Goal: Obtain resource: Obtain resource

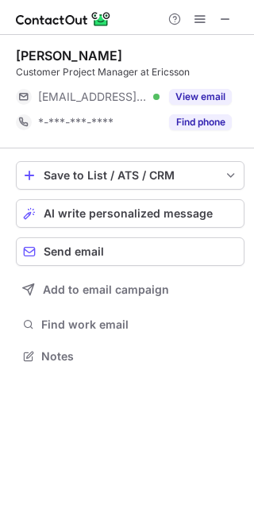
scroll to position [345, 254]
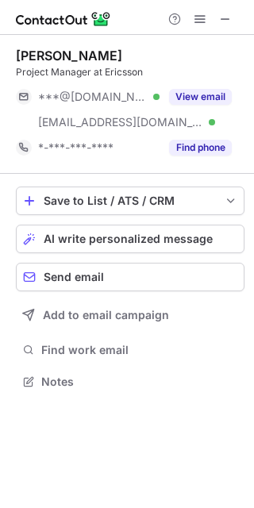
scroll to position [371, 254]
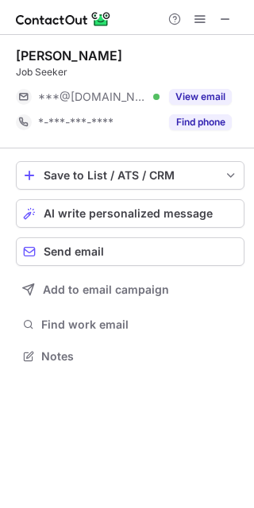
scroll to position [345, 254]
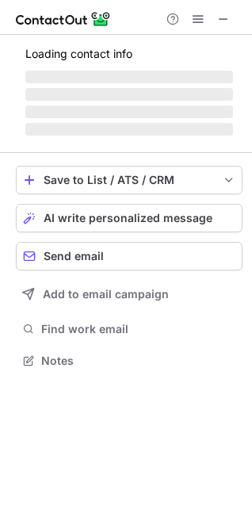
scroll to position [345, 252]
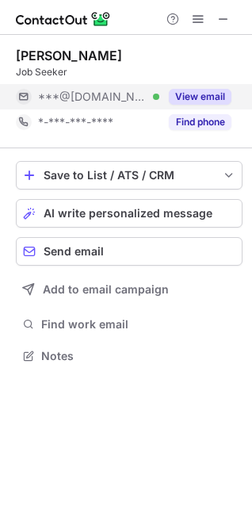
click at [200, 93] on button "View email" at bounding box center [200, 97] width 63 height 16
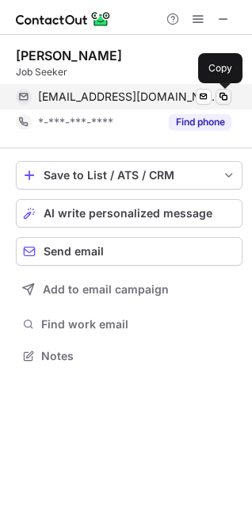
click at [220, 98] on span at bounding box center [223, 96] width 13 height 13
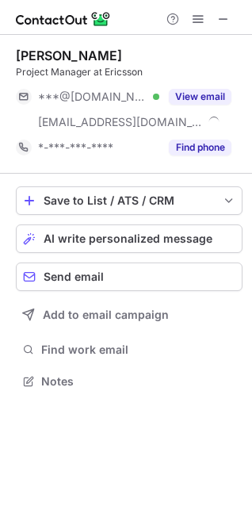
scroll to position [371, 252]
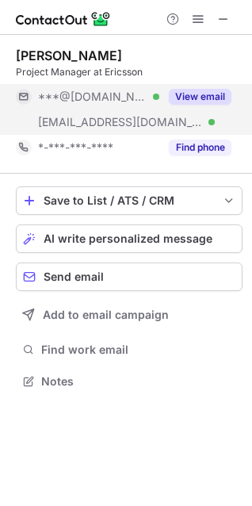
click at [220, 98] on button "View email" at bounding box center [200, 97] width 63 height 16
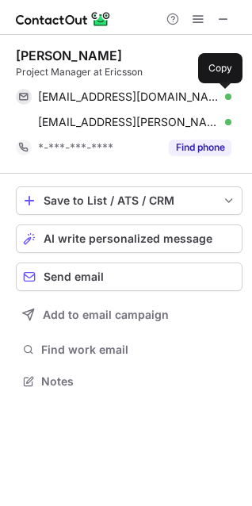
click at [220, 98] on span at bounding box center [223, 96] width 13 height 13
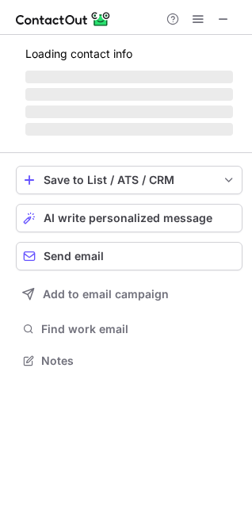
scroll to position [345, 252]
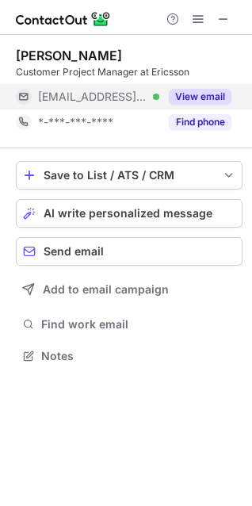
click at [204, 98] on button "View email" at bounding box center [200, 97] width 63 height 16
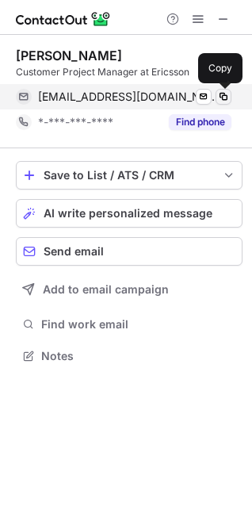
click at [225, 98] on span at bounding box center [223, 96] width 13 height 13
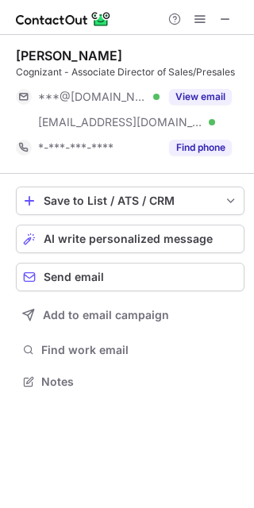
scroll to position [371, 254]
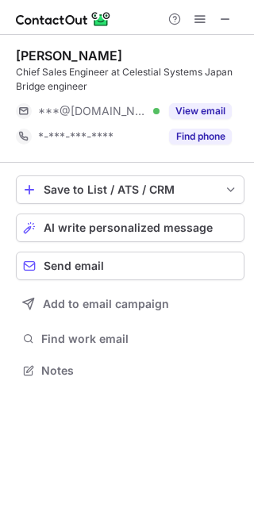
scroll to position [360, 254]
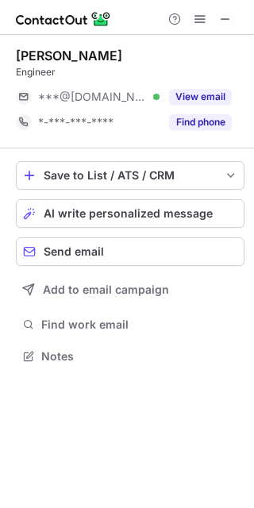
scroll to position [345, 254]
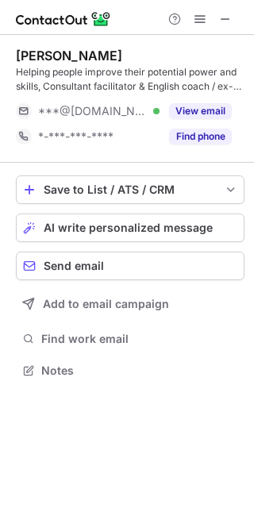
scroll to position [360, 254]
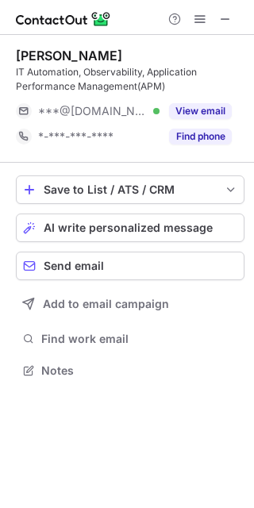
scroll to position [360, 254]
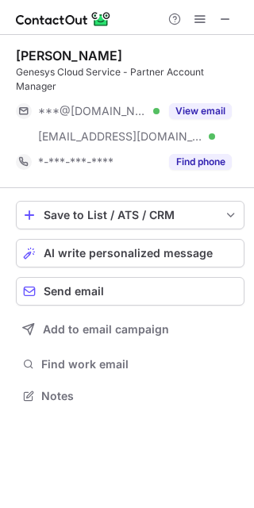
scroll to position [385, 254]
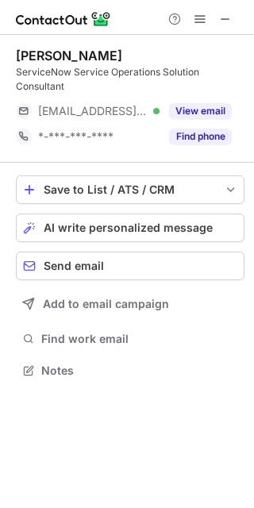
scroll to position [360, 254]
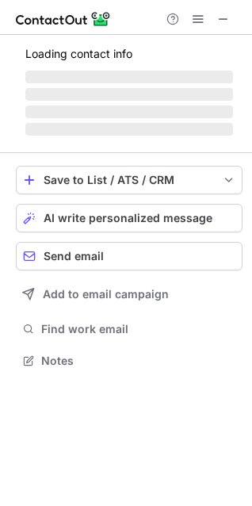
scroll to position [371, 252]
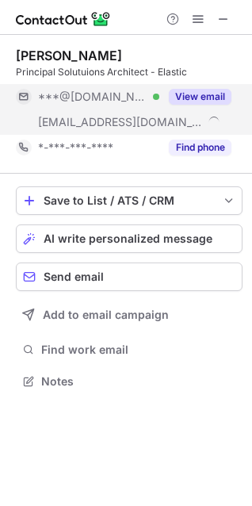
click at [203, 96] on button "View email" at bounding box center [200, 97] width 63 height 16
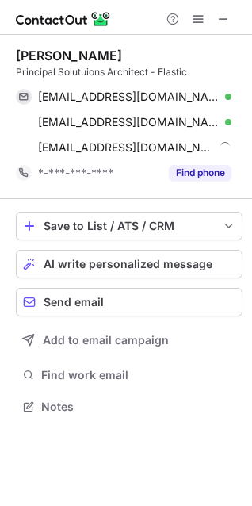
scroll to position [396, 252]
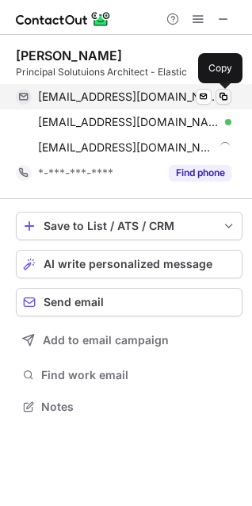
click at [221, 100] on span at bounding box center [223, 96] width 13 height 13
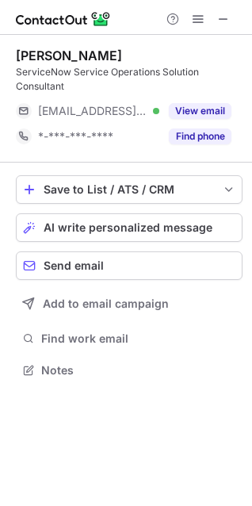
scroll to position [360, 252]
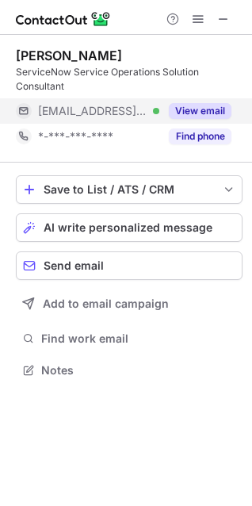
click at [193, 116] on button "View email" at bounding box center [200, 111] width 63 height 16
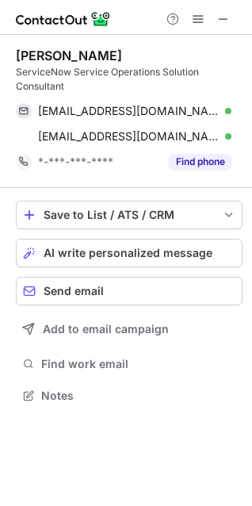
scroll to position [385, 252]
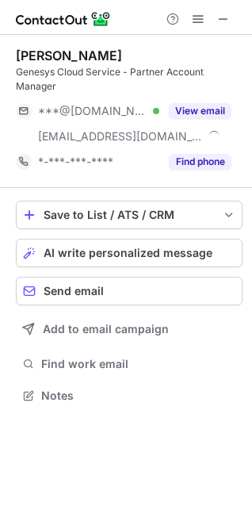
scroll to position [385, 252]
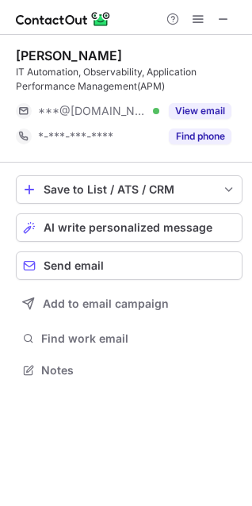
scroll to position [360, 252]
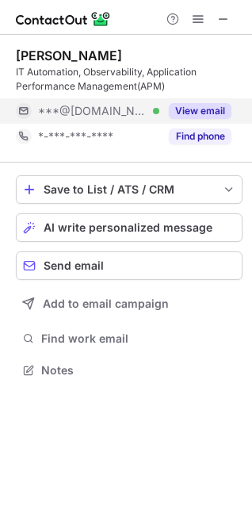
click at [198, 108] on button "View email" at bounding box center [200, 111] width 63 height 16
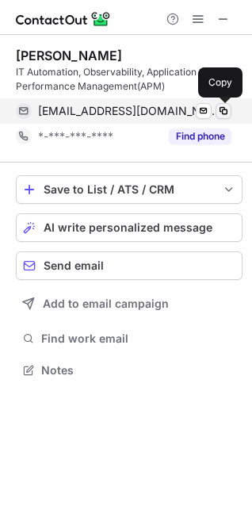
click at [221, 110] on span at bounding box center [223, 111] width 13 height 13
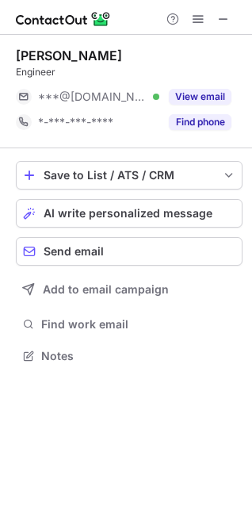
scroll to position [345, 252]
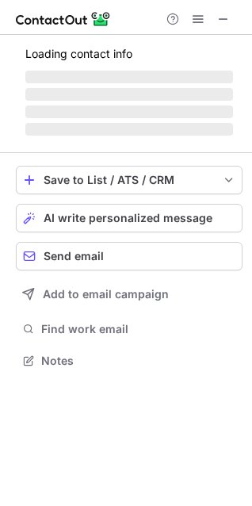
scroll to position [371, 252]
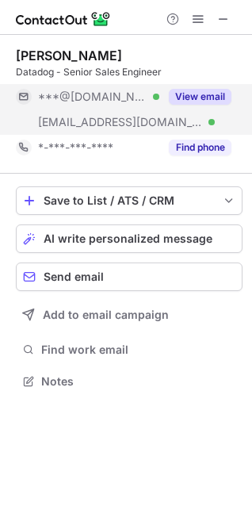
click at [216, 91] on button "View email" at bounding box center [200, 97] width 63 height 16
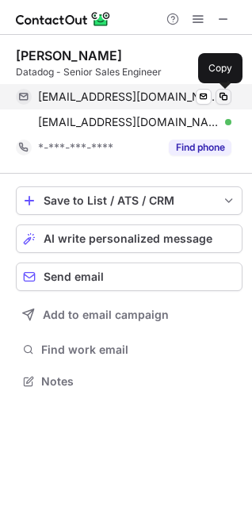
click at [222, 99] on span at bounding box center [223, 96] width 13 height 13
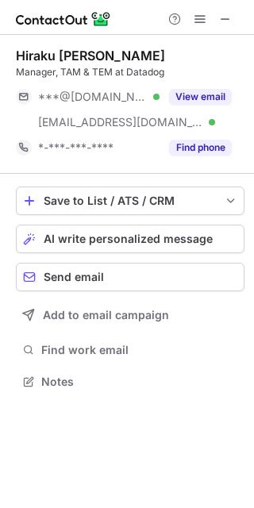
scroll to position [371, 254]
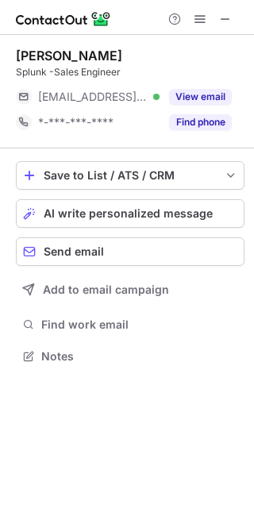
scroll to position [345, 254]
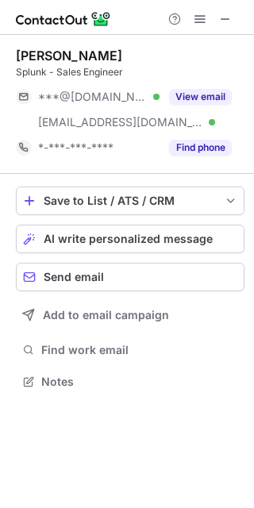
scroll to position [371, 254]
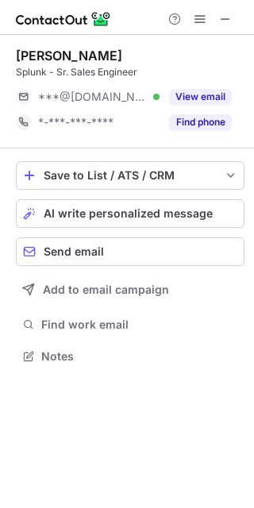
scroll to position [345, 254]
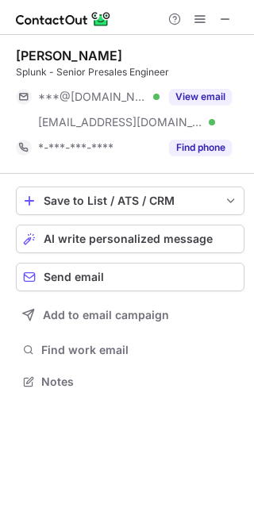
scroll to position [371, 254]
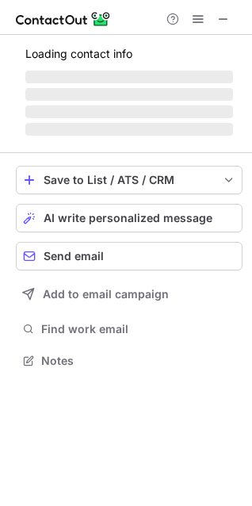
scroll to position [371, 252]
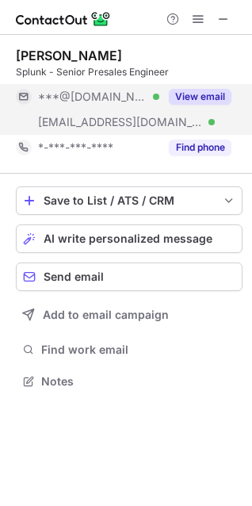
click at [194, 92] on button "View email" at bounding box center [200, 97] width 63 height 16
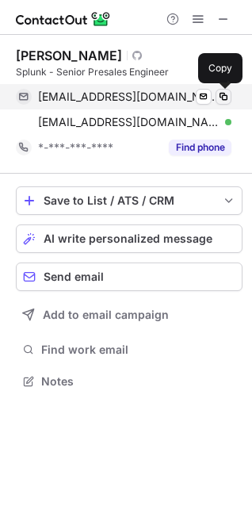
click at [228, 94] on span at bounding box center [223, 96] width 13 height 13
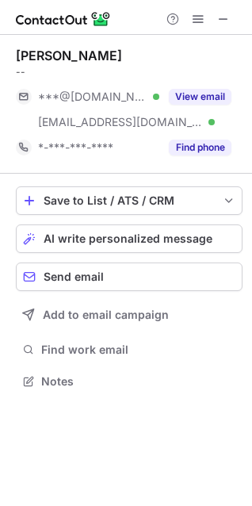
scroll to position [371, 252]
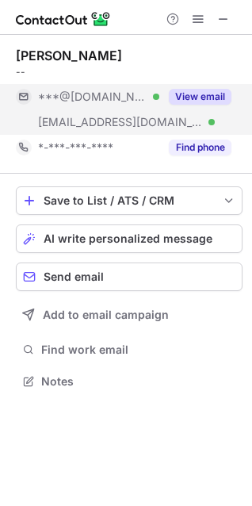
click at [195, 97] on button "View email" at bounding box center [200, 97] width 63 height 16
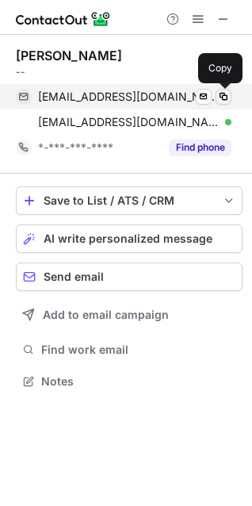
click at [227, 97] on span at bounding box center [223, 96] width 13 height 13
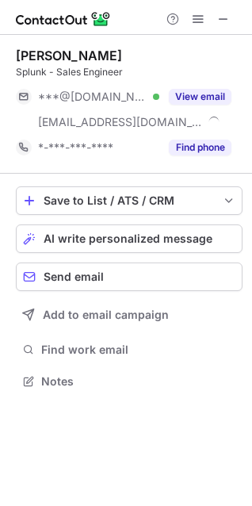
scroll to position [371, 252]
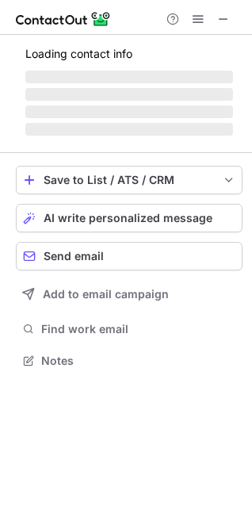
scroll to position [345, 252]
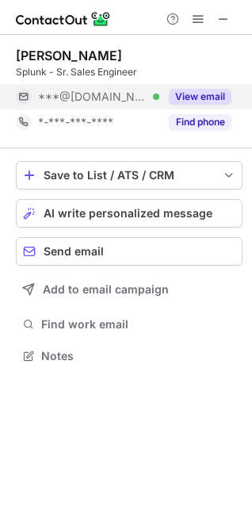
click at [198, 92] on button "View email" at bounding box center [200, 97] width 63 height 16
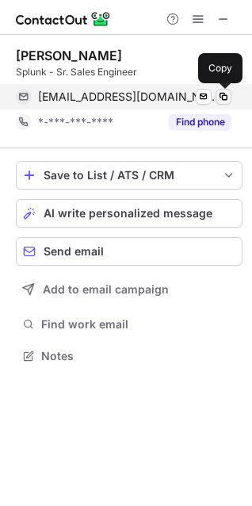
click at [225, 96] on span at bounding box center [223, 96] width 13 height 13
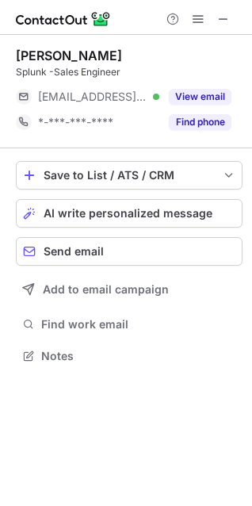
scroll to position [345, 252]
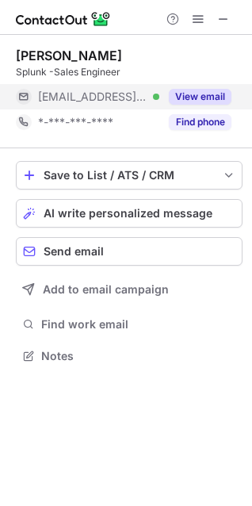
click at [197, 99] on button "View email" at bounding box center [200, 97] width 63 height 16
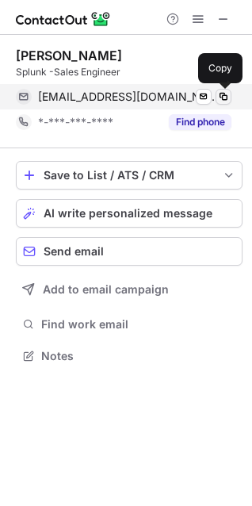
click at [222, 92] on span at bounding box center [223, 96] width 13 height 13
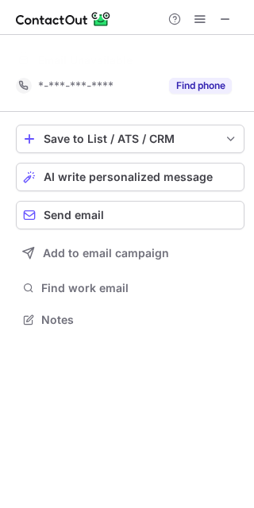
scroll to position [283, 254]
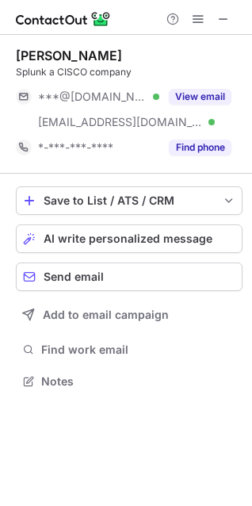
scroll to position [371, 252]
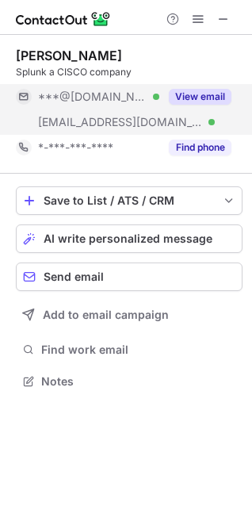
click at [219, 94] on button "View email" at bounding box center [200, 97] width 63 height 16
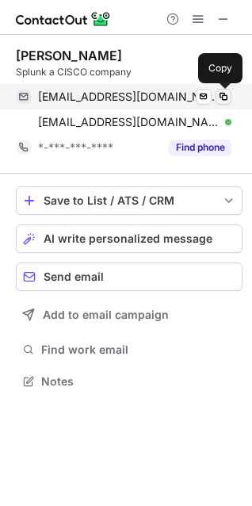
click at [219, 96] on span at bounding box center [223, 96] width 13 height 13
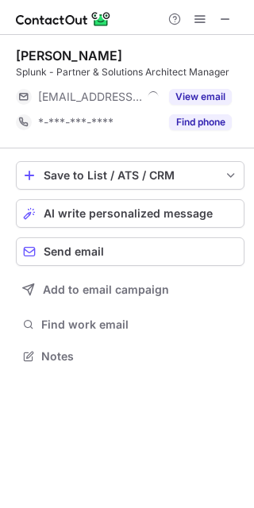
scroll to position [345, 254]
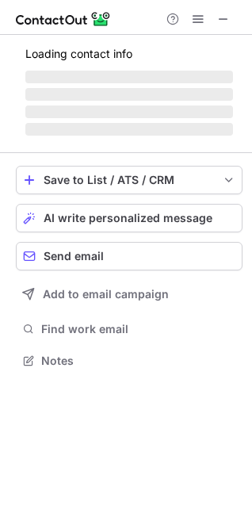
scroll to position [345, 252]
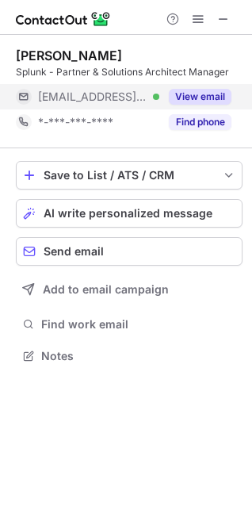
click at [219, 96] on button "View email" at bounding box center [200, 97] width 63 height 16
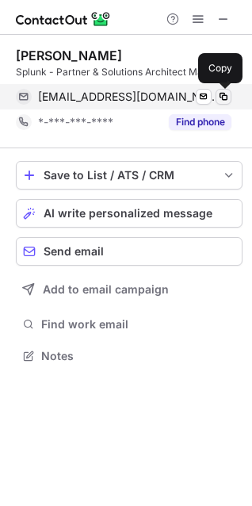
click at [220, 98] on span at bounding box center [223, 96] width 13 height 13
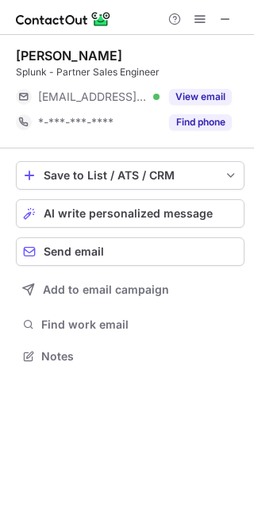
scroll to position [345, 254]
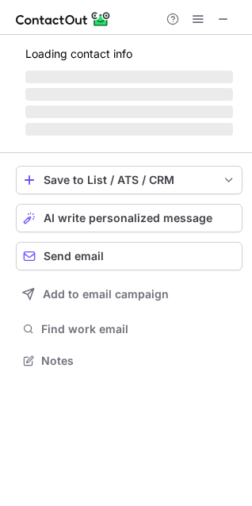
scroll to position [345, 252]
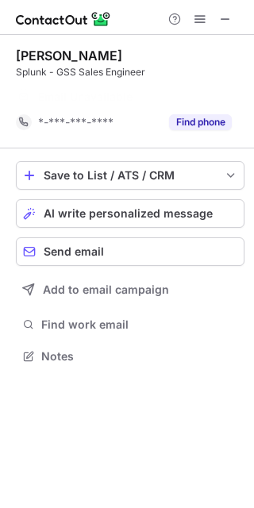
scroll to position [320, 254]
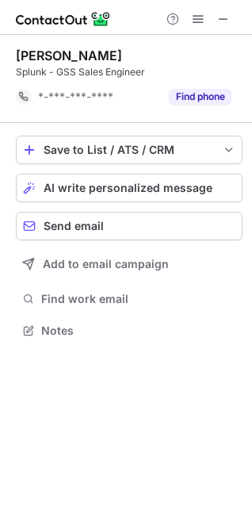
scroll to position [320, 252]
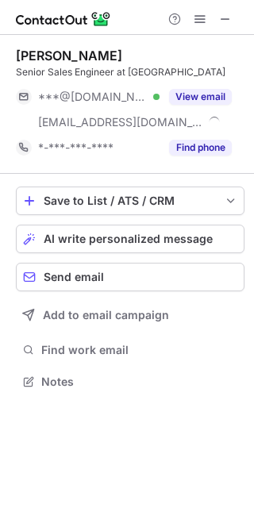
scroll to position [371, 254]
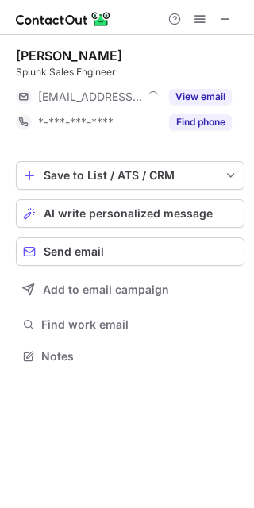
scroll to position [345, 254]
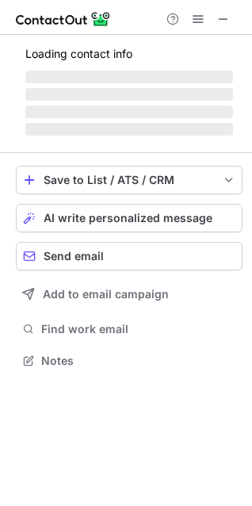
scroll to position [345, 252]
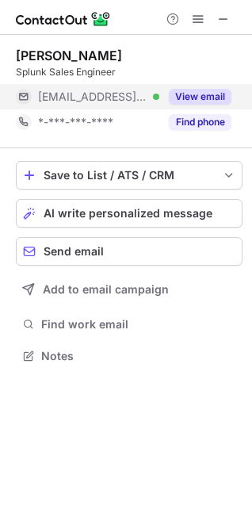
click at [190, 100] on button "View email" at bounding box center [200, 97] width 63 height 16
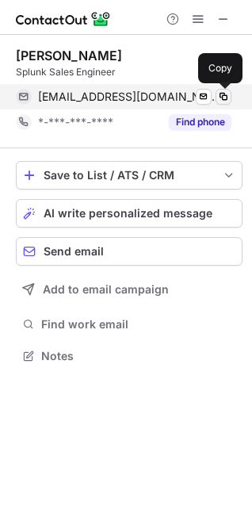
click at [226, 98] on span at bounding box center [223, 96] width 13 height 13
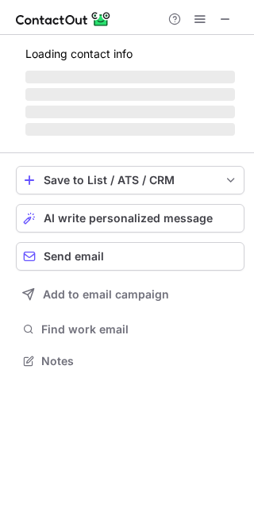
scroll to position [309, 254]
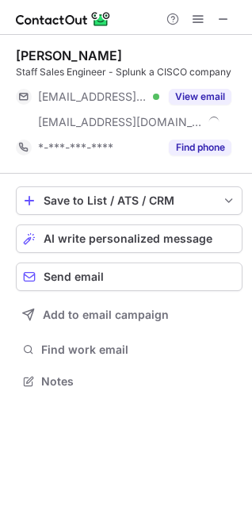
scroll to position [371, 252]
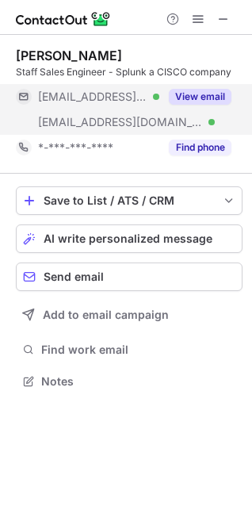
click at [217, 97] on button "View email" at bounding box center [200, 97] width 63 height 16
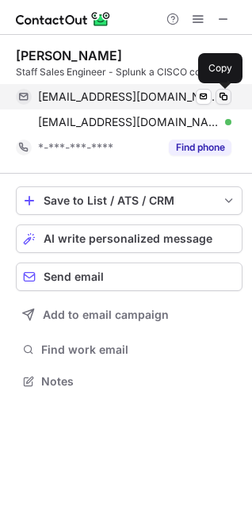
click at [226, 95] on span at bounding box center [223, 96] width 13 height 13
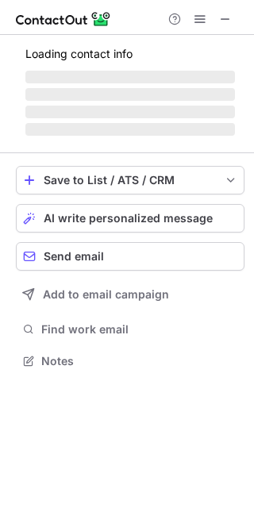
scroll to position [345, 254]
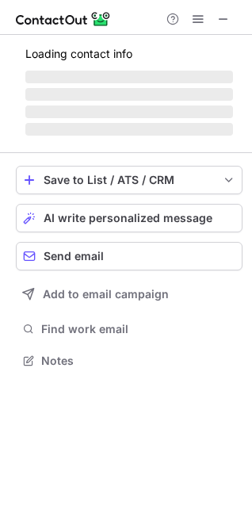
scroll to position [345, 252]
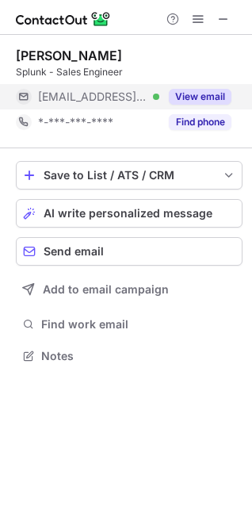
click at [199, 90] on button "View email" at bounding box center [200, 97] width 63 height 16
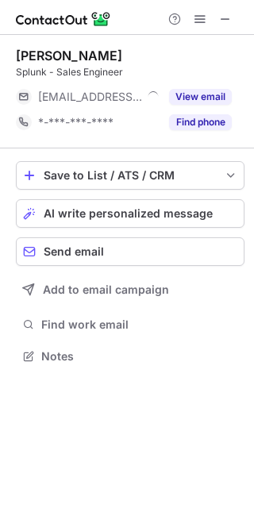
scroll to position [345, 254]
click at [221, 20] on span at bounding box center [225, 19] width 13 height 13
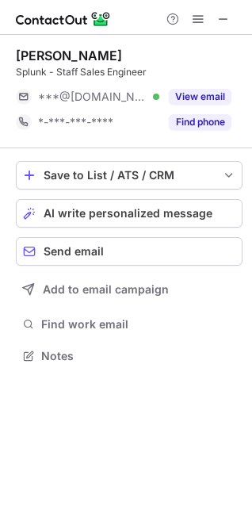
scroll to position [345, 252]
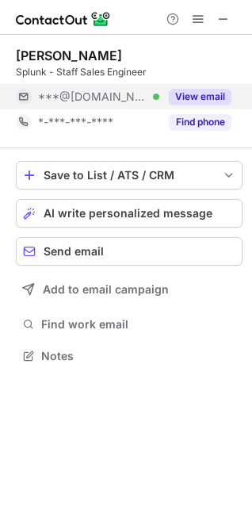
click at [200, 95] on button "View email" at bounding box center [200, 97] width 63 height 16
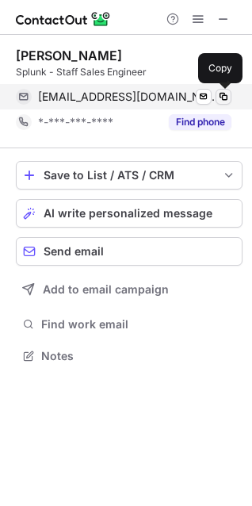
click at [218, 96] on span at bounding box center [223, 96] width 13 height 13
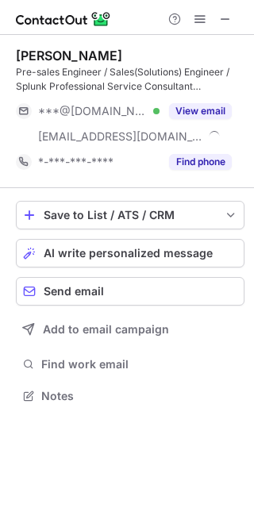
scroll to position [385, 254]
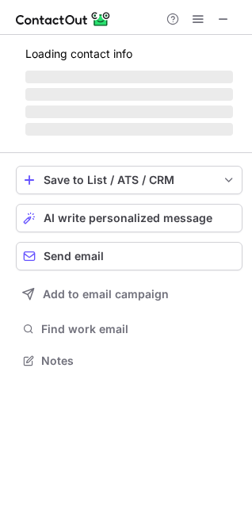
scroll to position [385, 252]
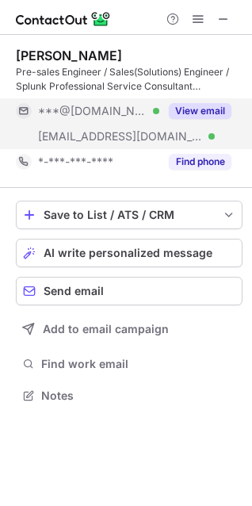
click at [179, 113] on button "View email" at bounding box center [200, 111] width 63 height 16
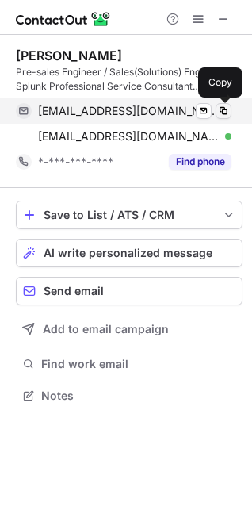
click at [222, 116] on span at bounding box center [223, 111] width 13 height 13
